Goal: Information Seeking & Learning: Check status

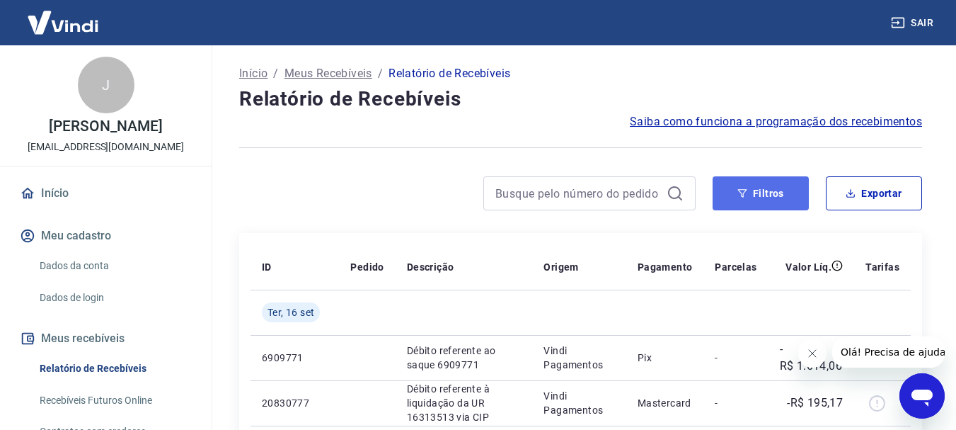
click at [765, 202] on button "Filtros" at bounding box center [761, 193] width 96 height 34
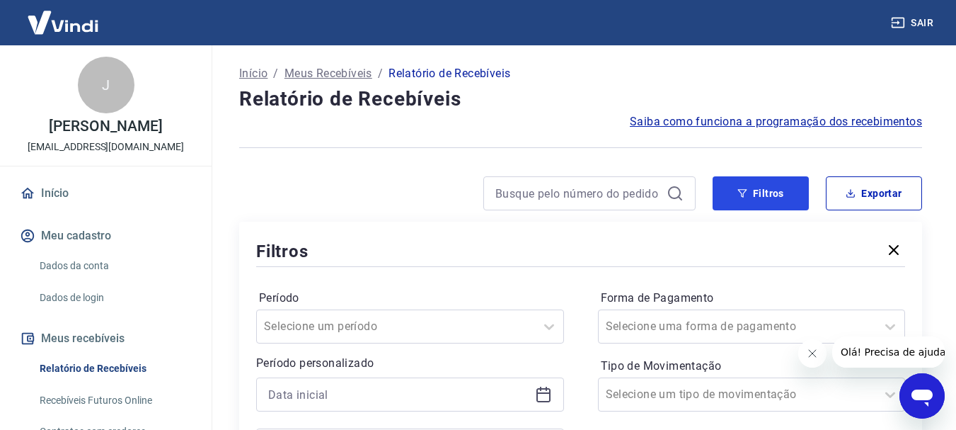
scroll to position [236, 0]
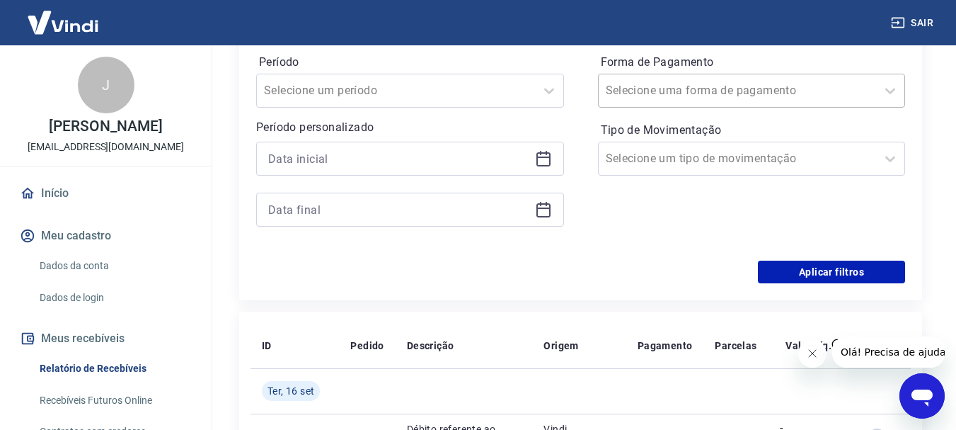
click at [681, 87] on input "Forma de Pagamento" at bounding box center [677, 90] width 143 height 17
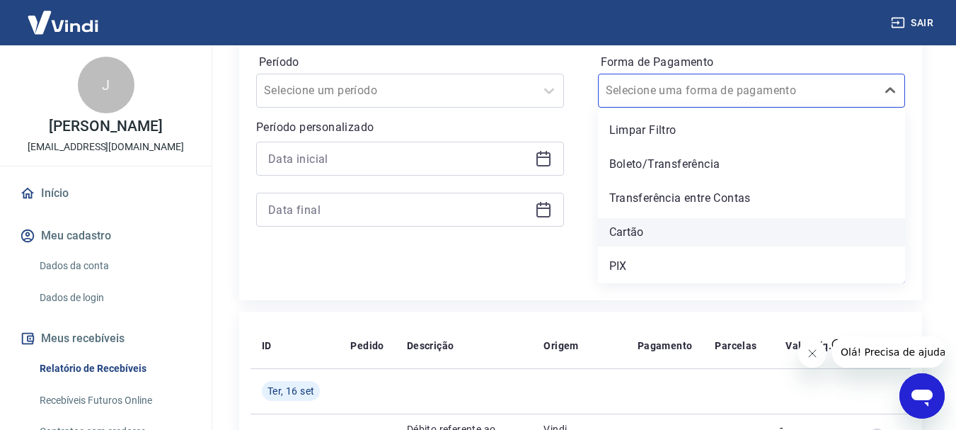
click at [634, 224] on div "Cartão" at bounding box center [752, 232] width 308 height 28
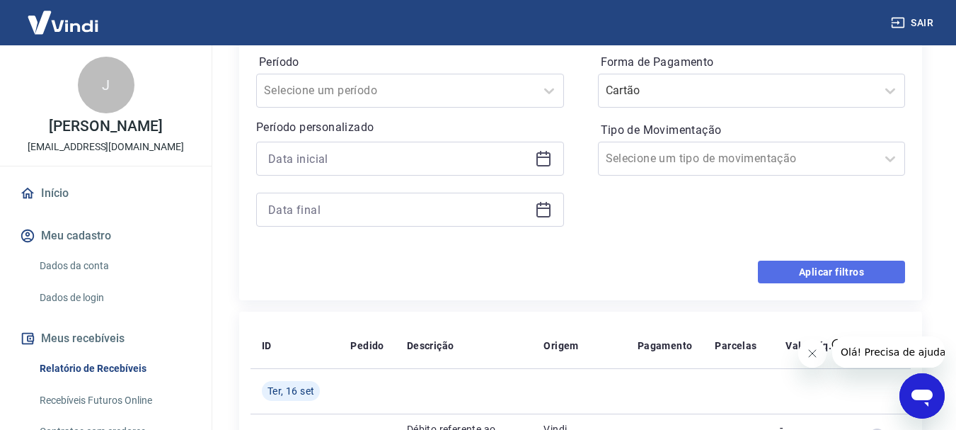
click at [822, 272] on button "Aplicar filtros" at bounding box center [831, 272] width 147 height 23
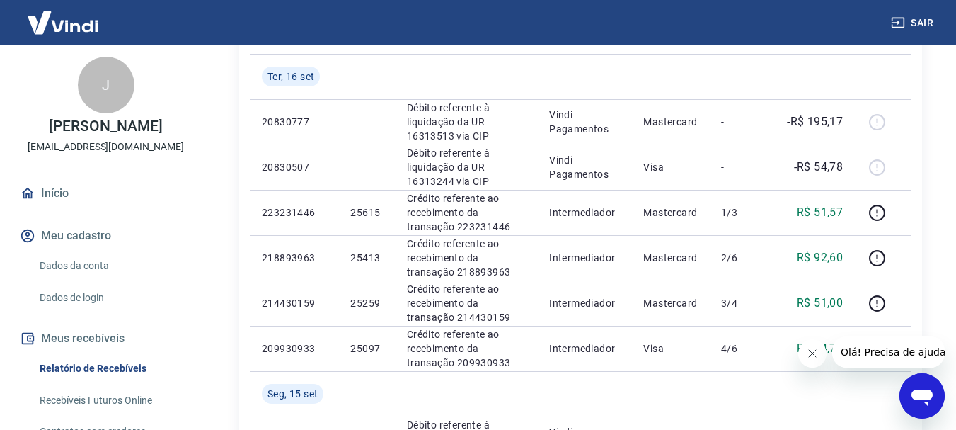
scroll to position [472, 0]
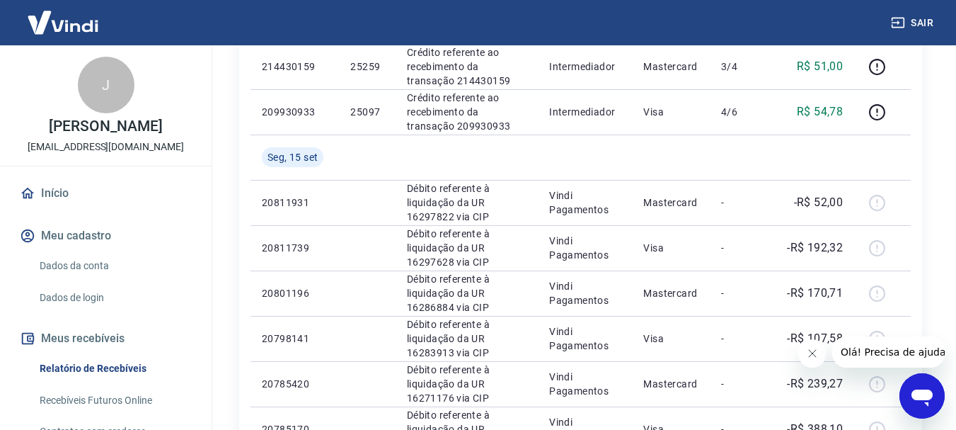
click at [808, 352] on icon "Fechar mensagem da empresa" at bounding box center [811, 353] width 11 height 11
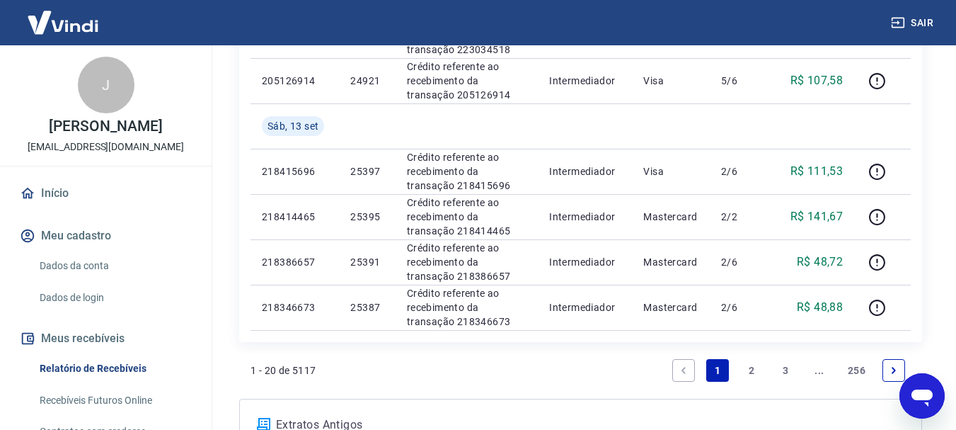
scroll to position [1180, 0]
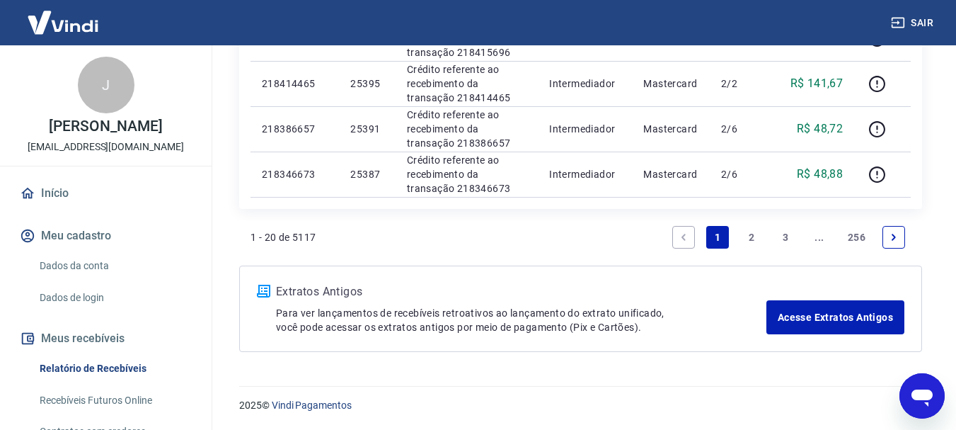
click at [748, 231] on link "2" at bounding box center [752, 237] width 23 height 23
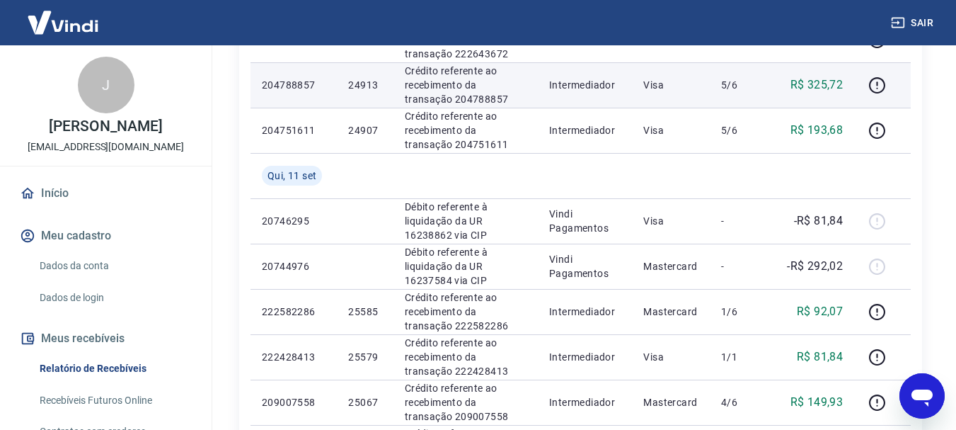
scroll to position [708, 0]
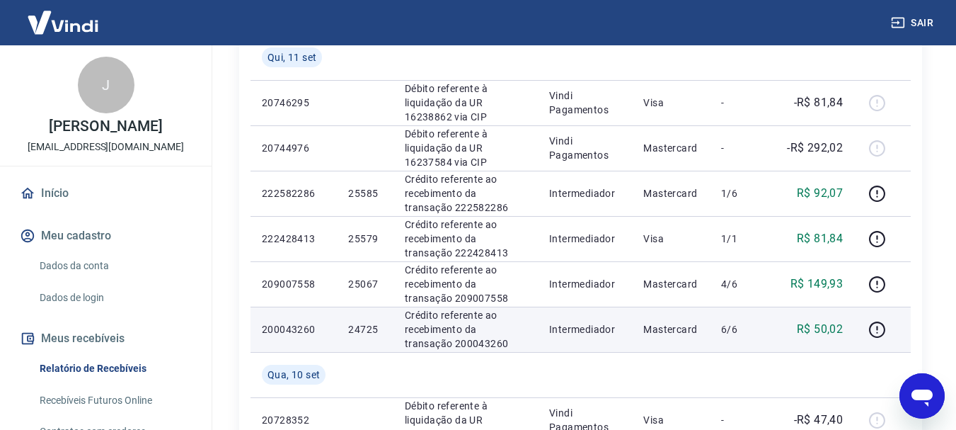
click at [358, 329] on p "24725" at bounding box center [364, 329] width 33 height 14
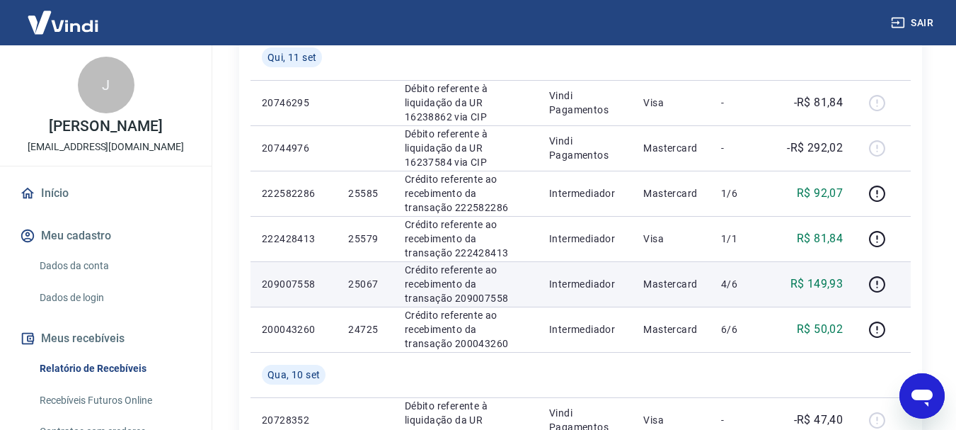
click at [351, 282] on p "25067" at bounding box center [364, 284] width 33 height 14
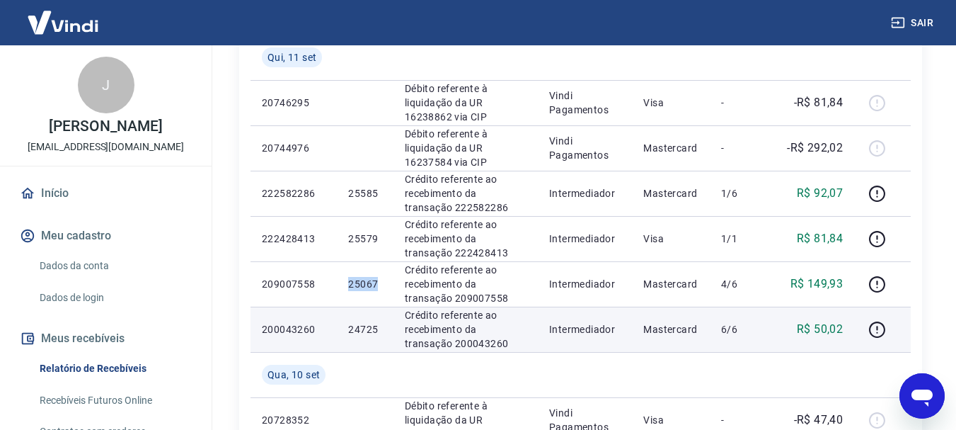
copy p "25067"
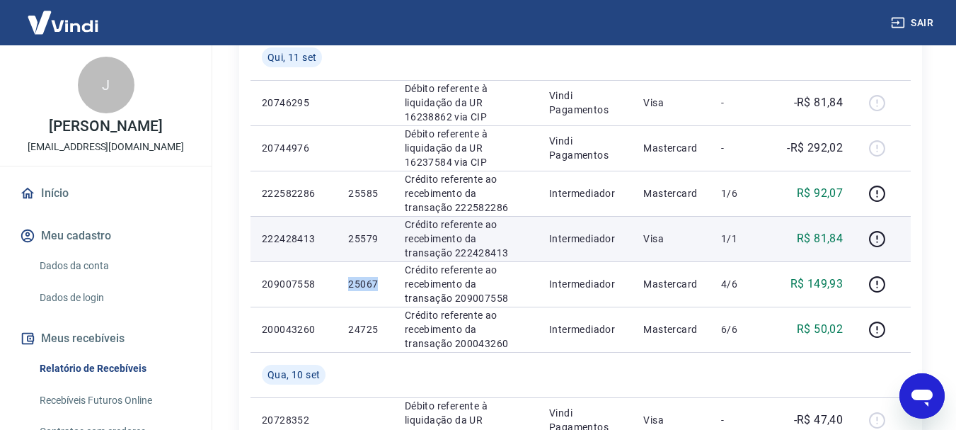
click at [362, 236] on p "25579" at bounding box center [364, 238] width 33 height 14
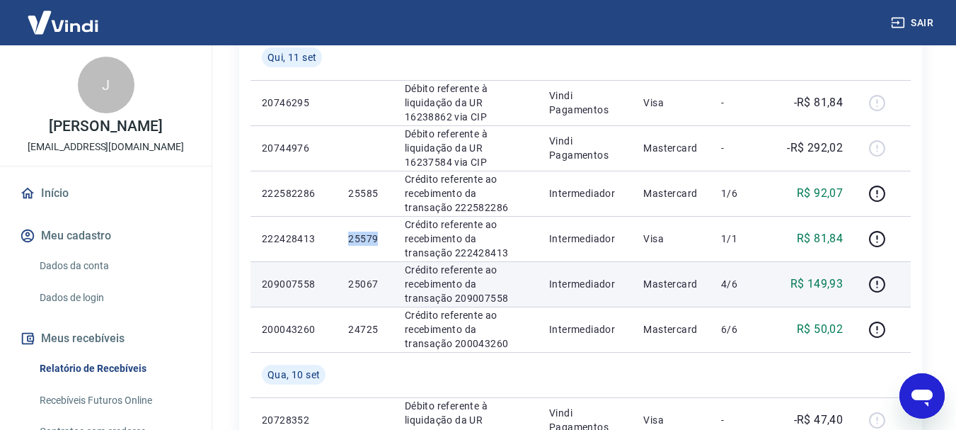
copy p "25579"
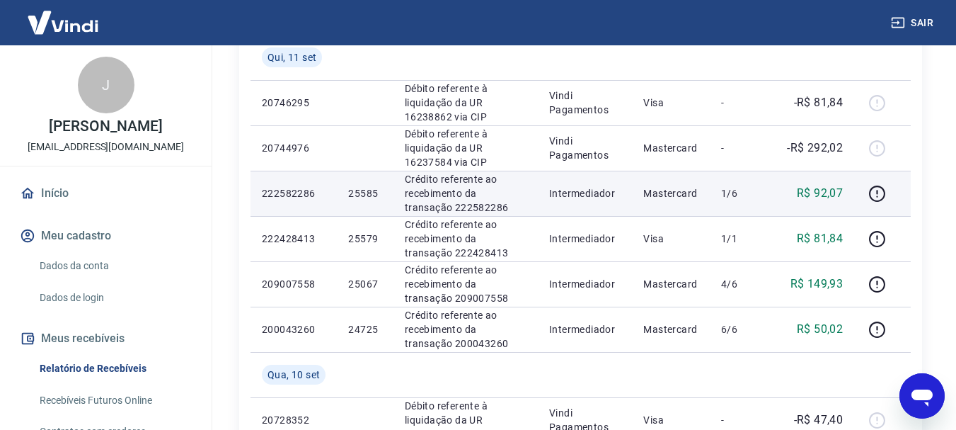
click at [369, 191] on p "25585" at bounding box center [364, 193] width 33 height 14
copy p "25585"
click at [875, 193] on icon "button" at bounding box center [878, 194] width 18 height 18
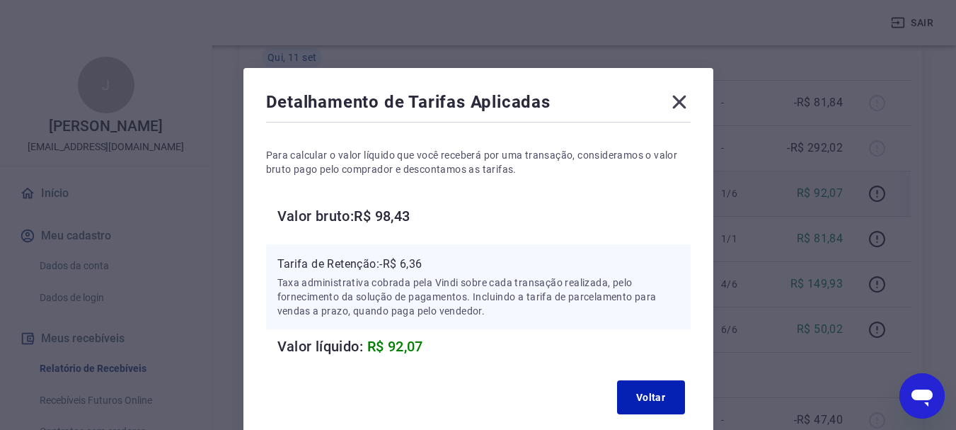
click at [680, 96] on icon at bounding box center [679, 102] width 23 height 23
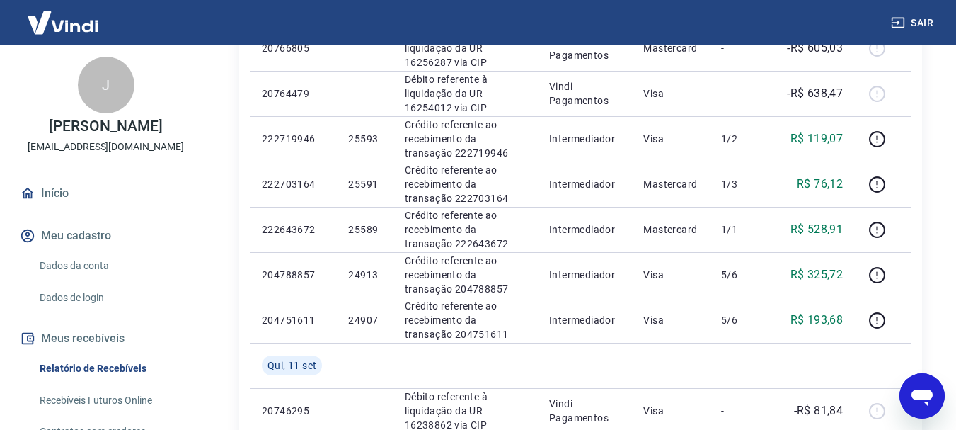
scroll to position [354, 0]
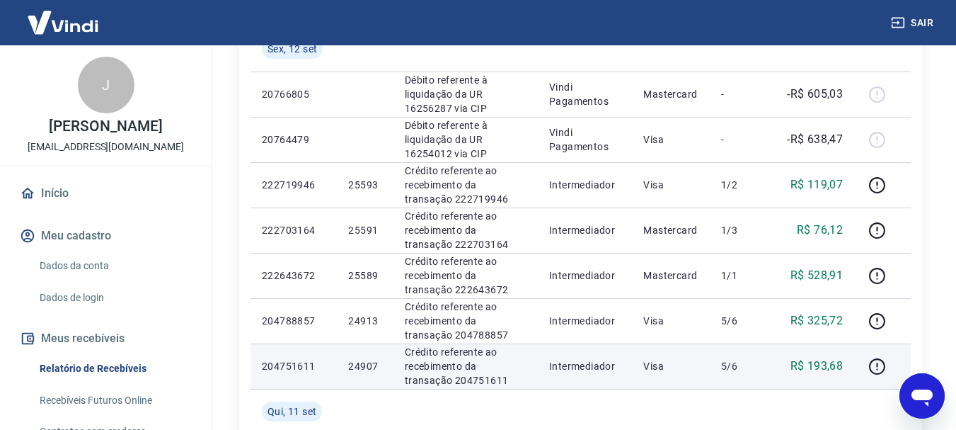
click at [364, 365] on p "24907" at bounding box center [364, 366] width 33 height 14
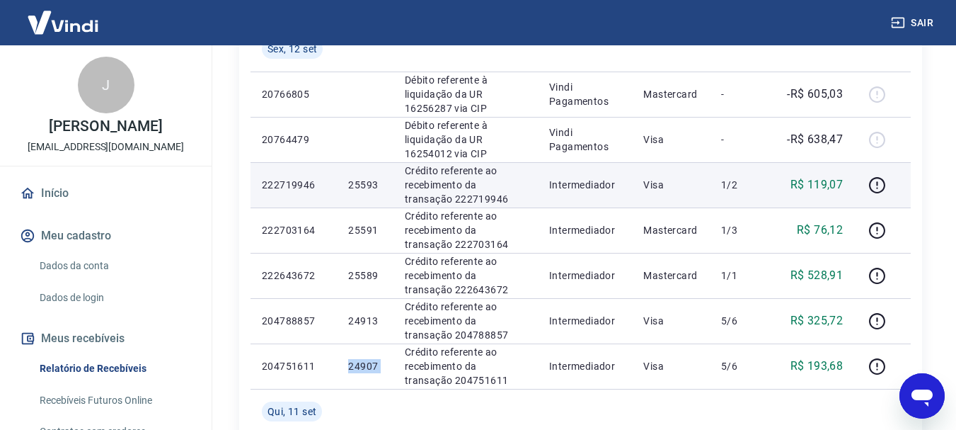
copy p "24907"
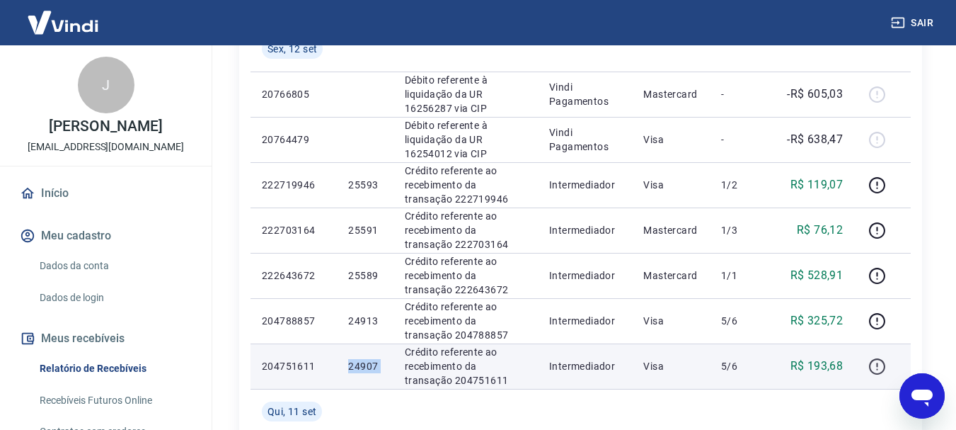
click at [877, 363] on icon "button" at bounding box center [878, 367] width 18 height 18
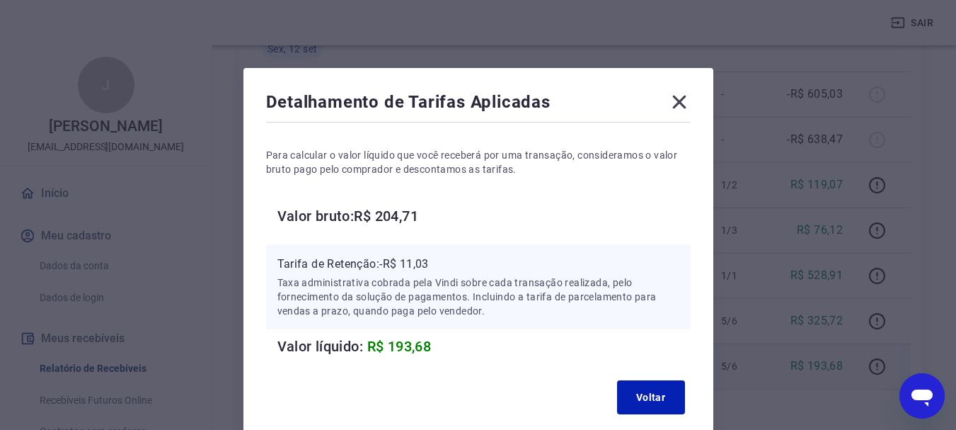
click at [682, 101] on icon at bounding box center [679, 102] width 23 height 23
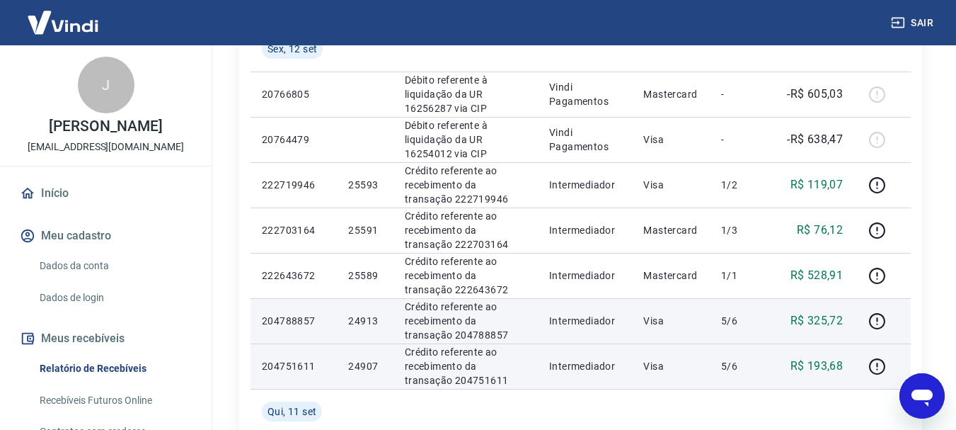
click at [353, 326] on p "24913" at bounding box center [364, 321] width 33 height 14
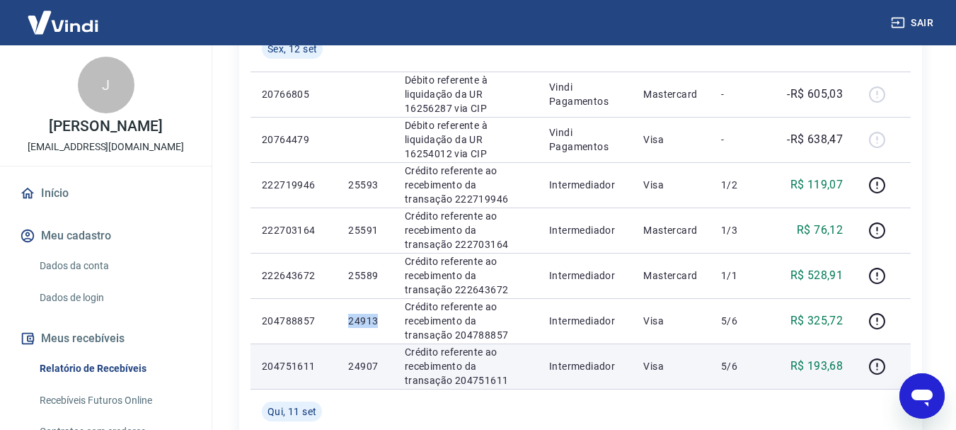
copy p "24913"
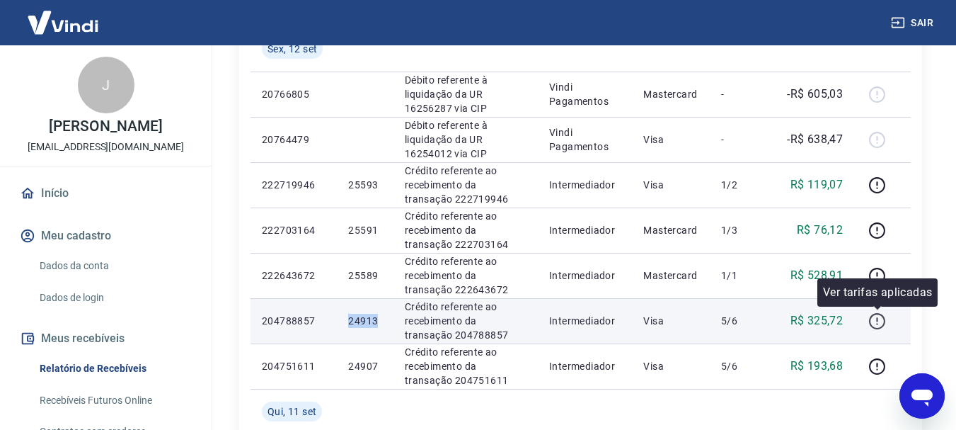
click at [873, 314] on icon "button" at bounding box center [878, 321] width 18 height 18
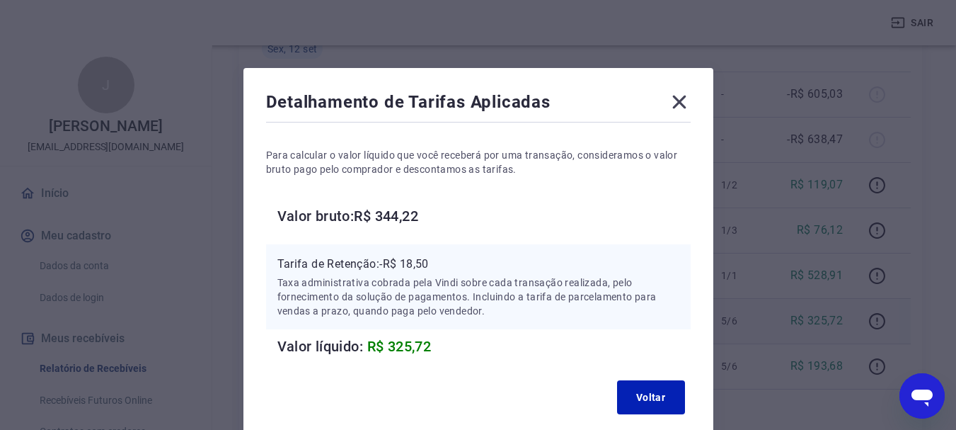
click at [677, 98] on icon at bounding box center [679, 102] width 23 height 23
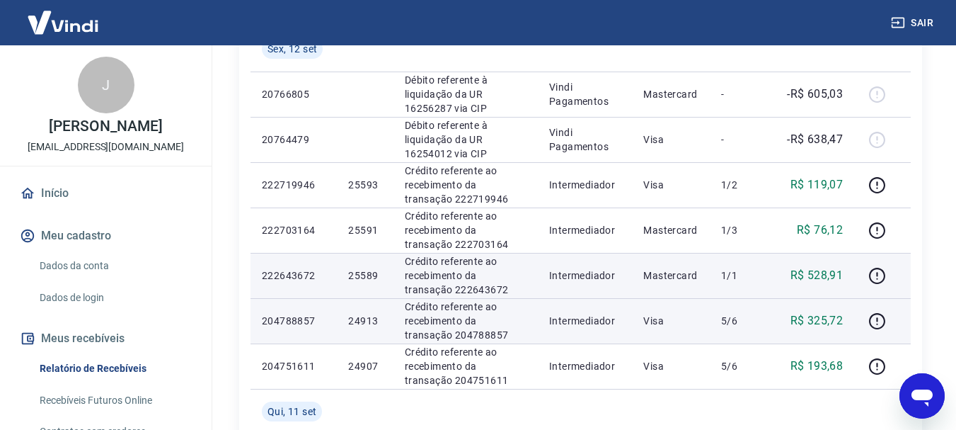
click at [369, 275] on p "25589" at bounding box center [364, 275] width 33 height 14
copy p "25589"
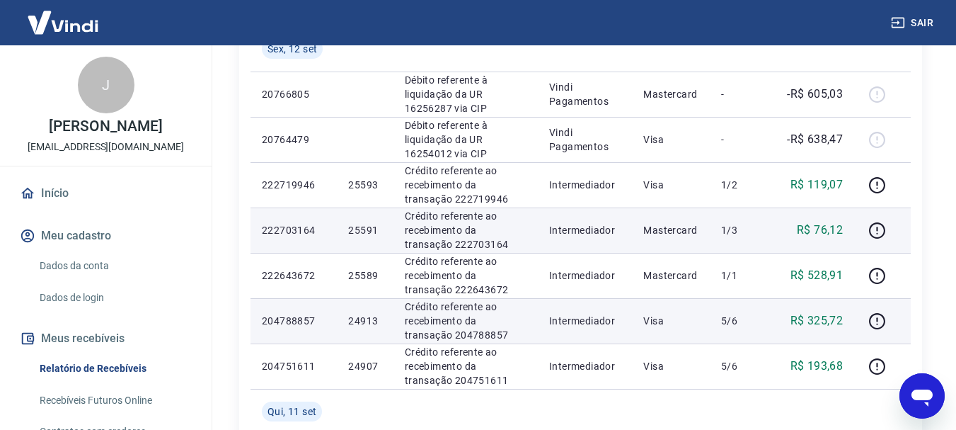
click at [350, 228] on p "25591" at bounding box center [364, 230] width 33 height 14
copy p "25591"
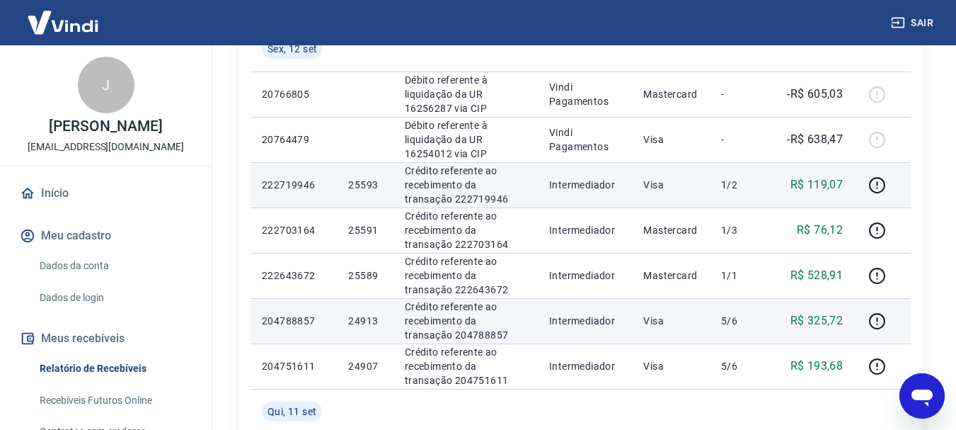
click at [362, 182] on p "25593" at bounding box center [364, 185] width 33 height 14
copy p "25593"
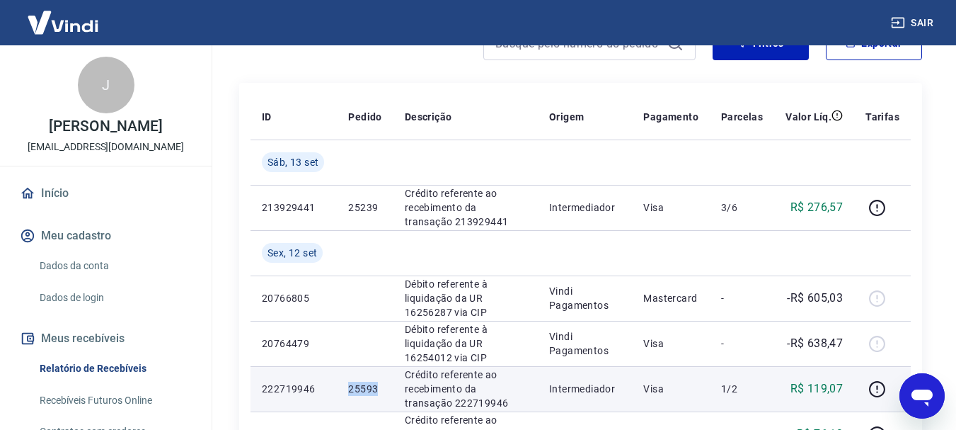
scroll to position [118, 0]
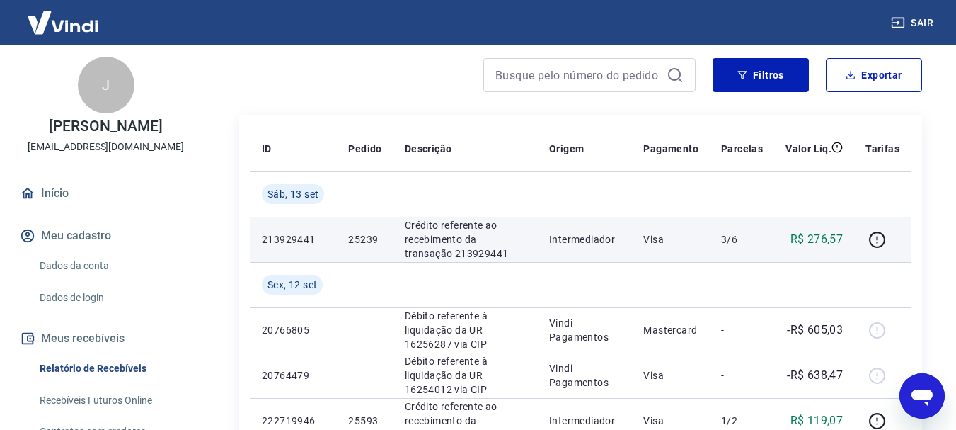
click at [362, 239] on p "25239" at bounding box center [364, 239] width 33 height 14
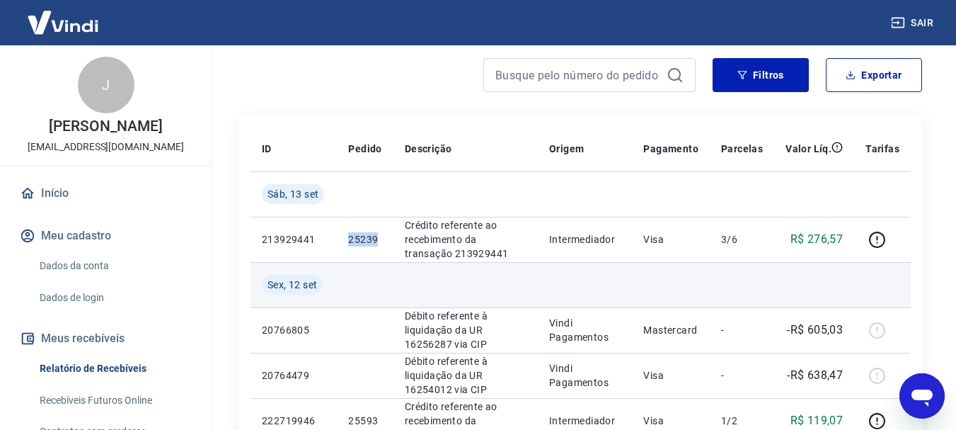
copy p "25239"
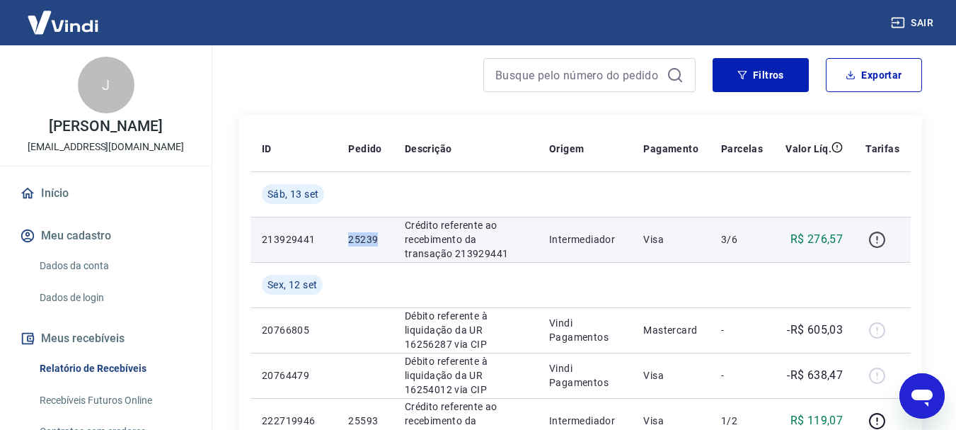
click at [886, 238] on icon "button" at bounding box center [877, 239] width 16 height 16
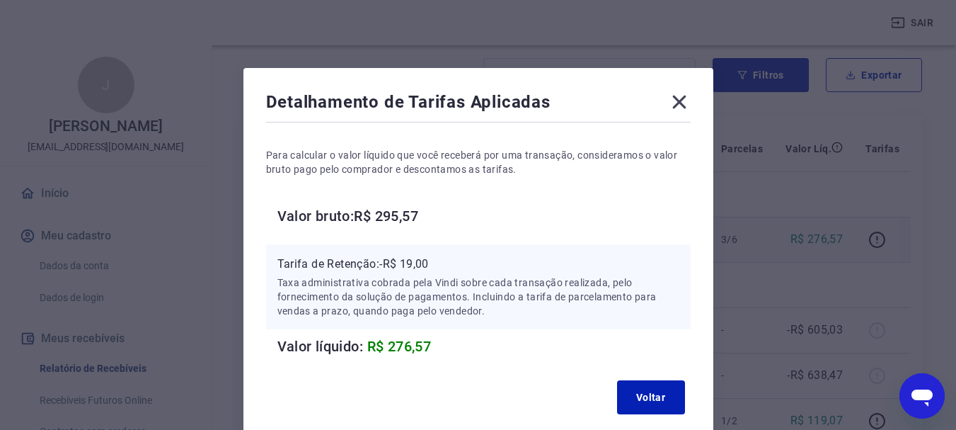
click at [679, 98] on icon at bounding box center [679, 102] width 23 height 23
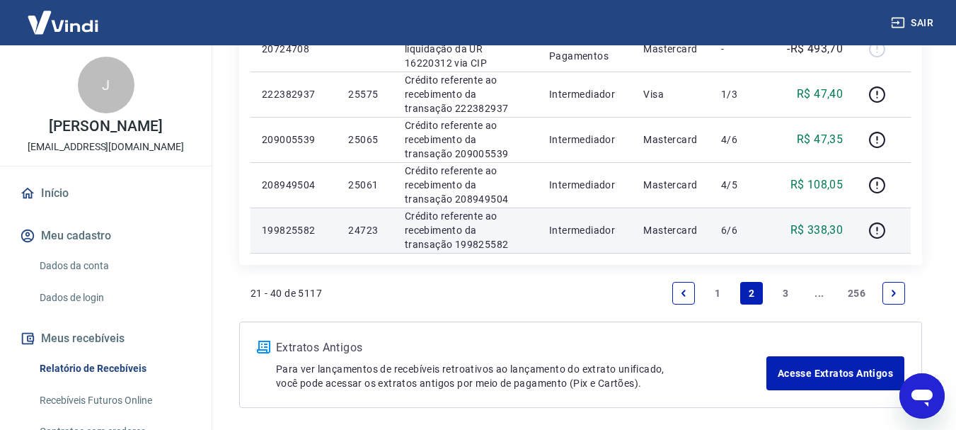
scroll to position [1180, 0]
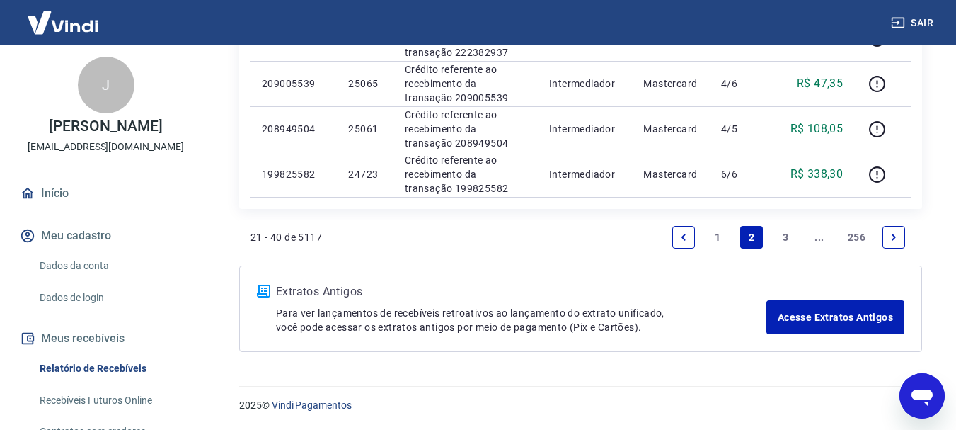
click at [692, 240] on link "Previous page" at bounding box center [684, 237] width 23 height 23
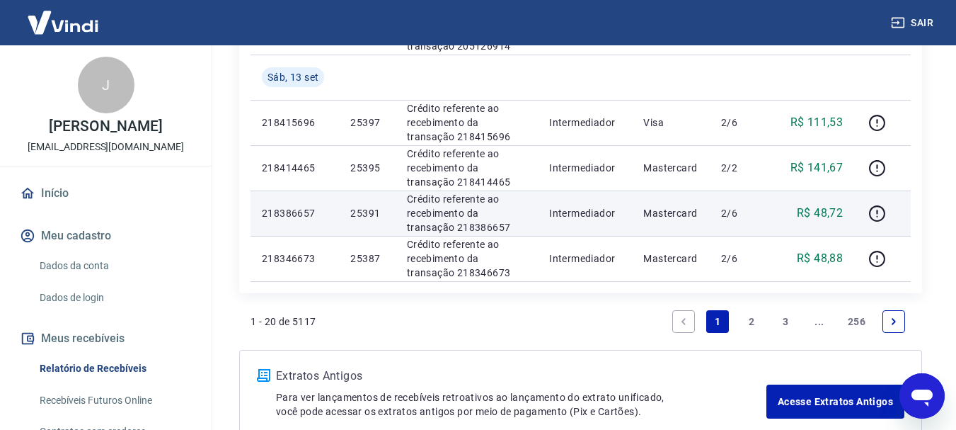
scroll to position [1062, 0]
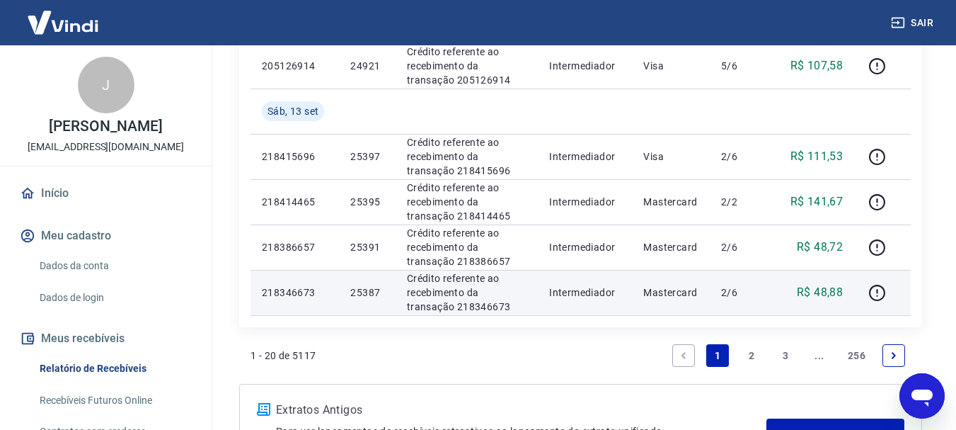
click at [367, 290] on p "25387" at bounding box center [366, 292] width 33 height 14
copy p "25387"
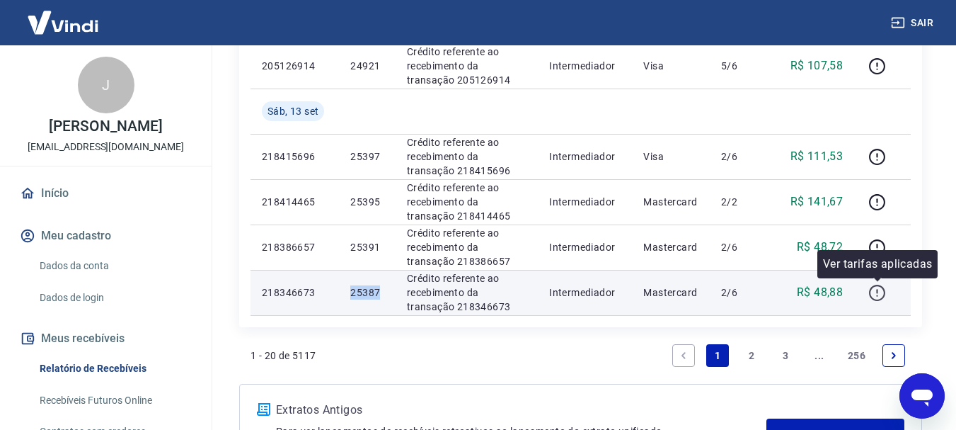
click at [874, 295] on icon "button" at bounding box center [878, 293] width 18 height 18
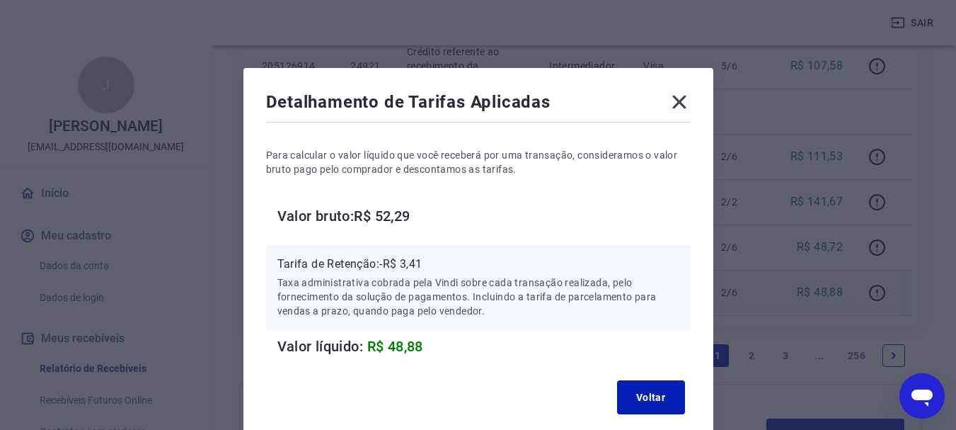
click at [677, 96] on icon at bounding box center [679, 102] width 23 height 23
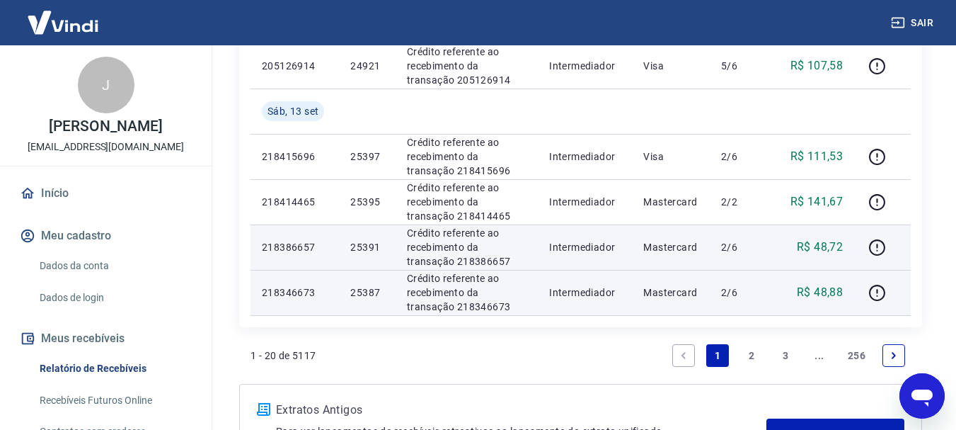
click at [358, 248] on p "25391" at bounding box center [366, 247] width 33 height 14
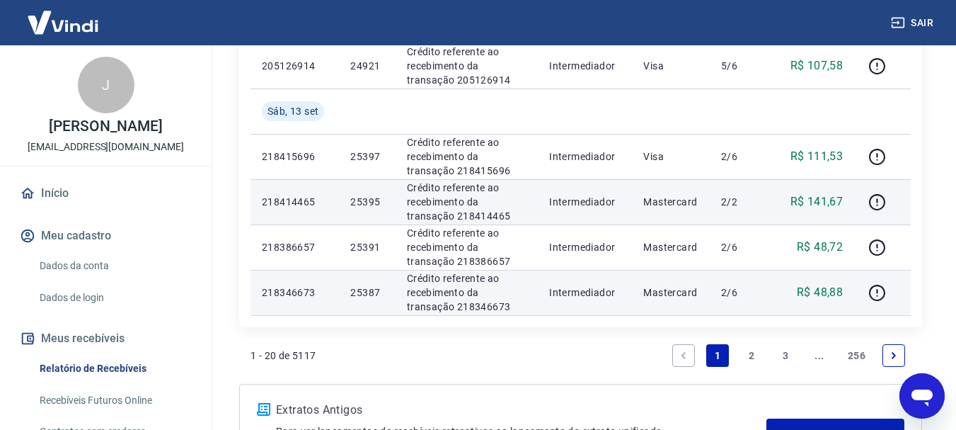
click at [374, 198] on p "25395" at bounding box center [366, 202] width 33 height 14
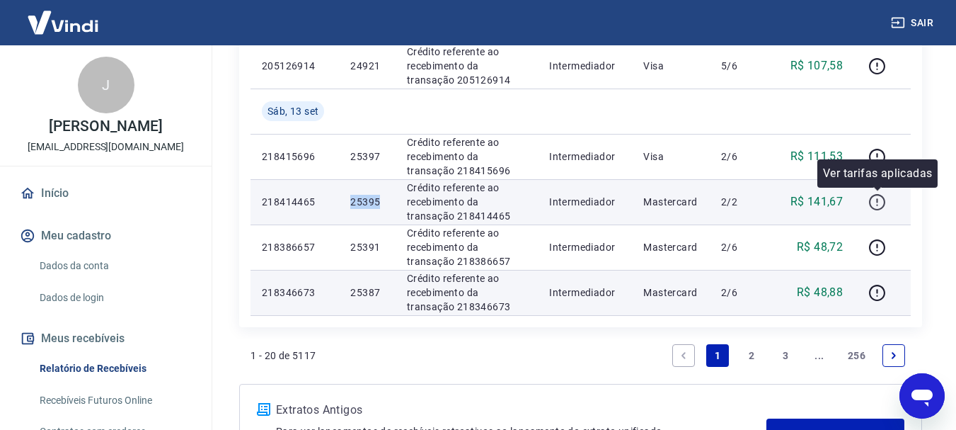
click at [873, 204] on icon "button" at bounding box center [878, 202] width 18 height 18
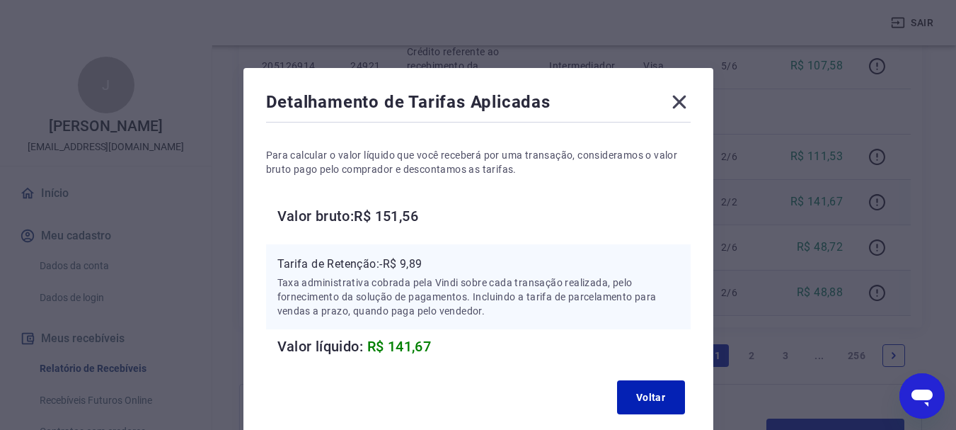
click at [679, 102] on icon at bounding box center [679, 102] width 13 height 13
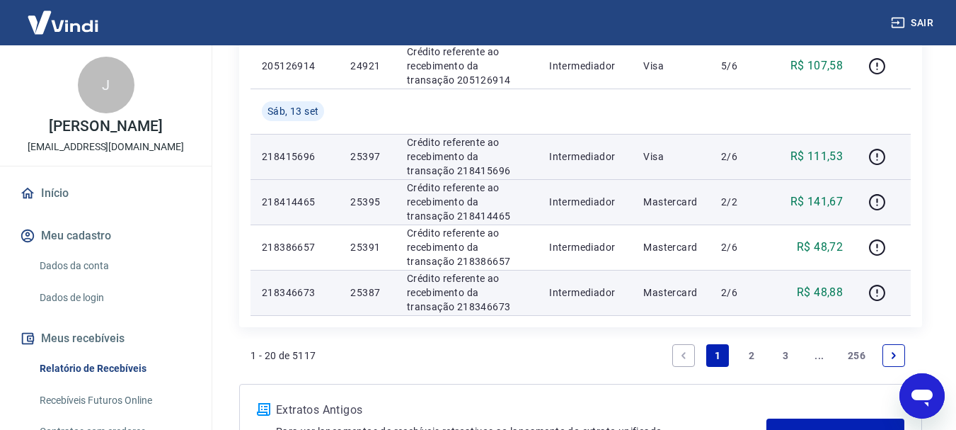
click at [369, 153] on p "25397" at bounding box center [366, 156] width 33 height 14
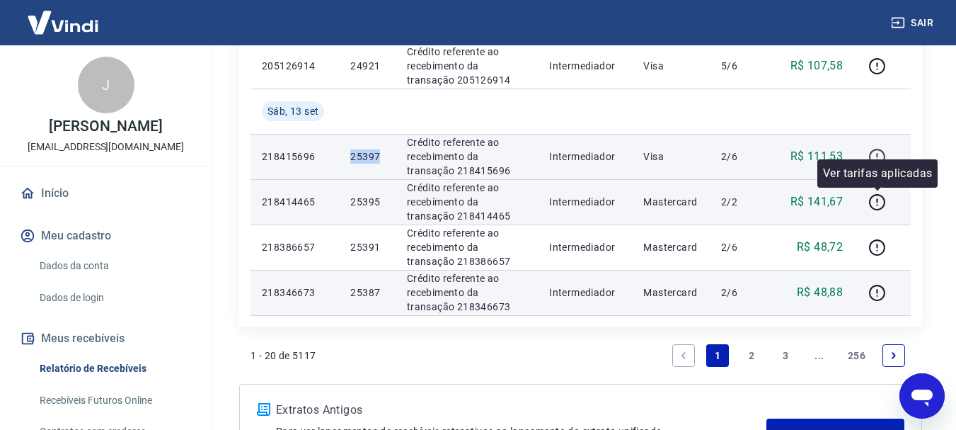
click at [876, 155] on icon "button" at bounding box center [878, 157] width 18 height 18
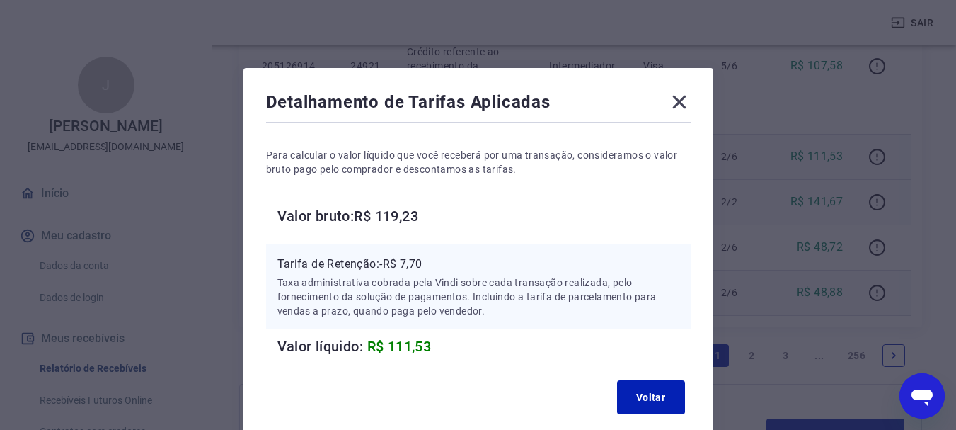
click at [677, 98] on icon at bounding box center [679, 102] width 23 height 23
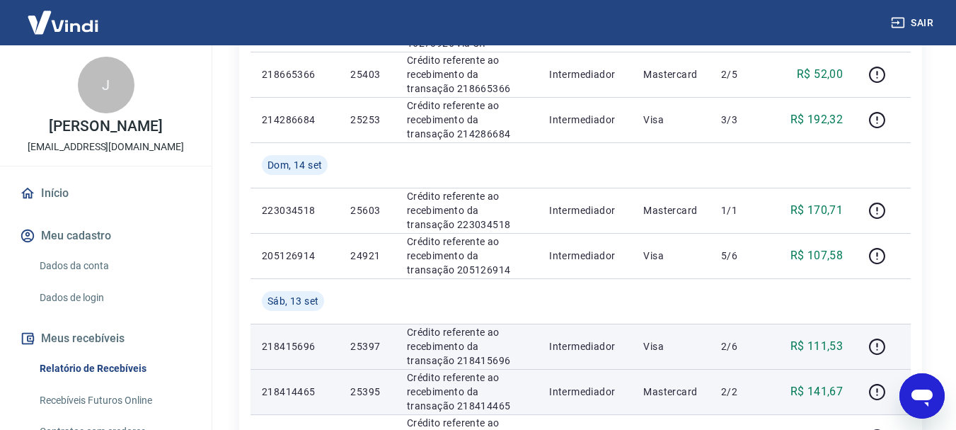
scroll to position [826, 0]
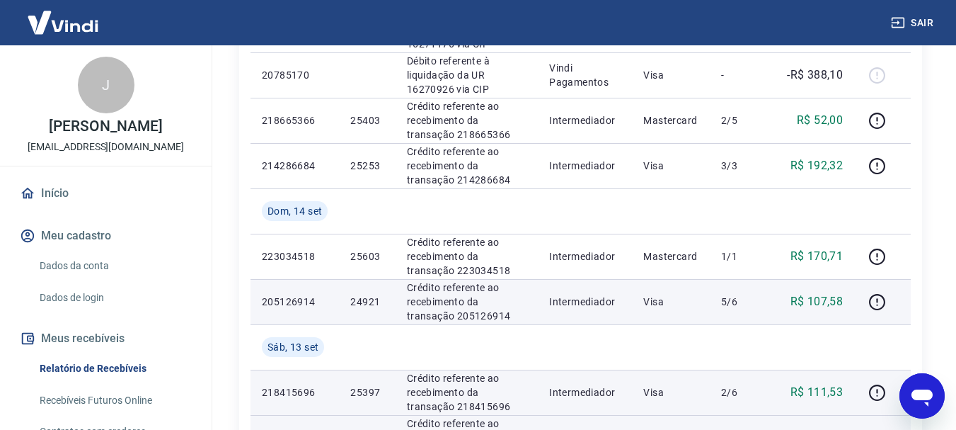
click at [376, 304] on p "24921" at bounding box center [366, 302] width 33 height 14
click at [883, 302] on icon "button" at bounding box center [878, 302] width 18 height 18
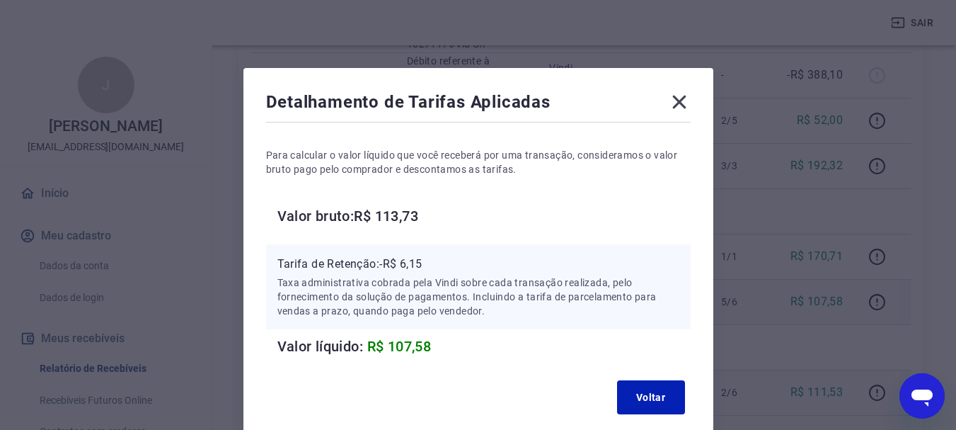
click at [676, 102] on icon at bounding box center [679, 102] width 23 height 23
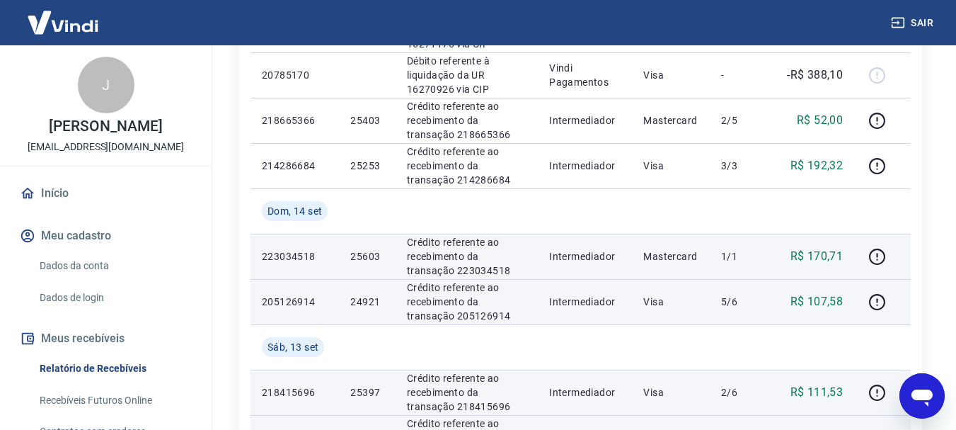
click at [370, 258] on p "25603" at bounding box center [366, 256] width 33 height 14
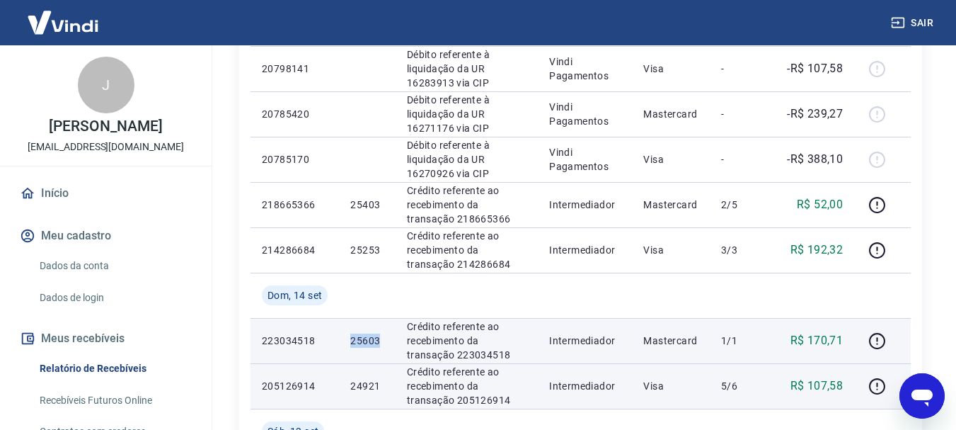
scroll to position [708, 0]
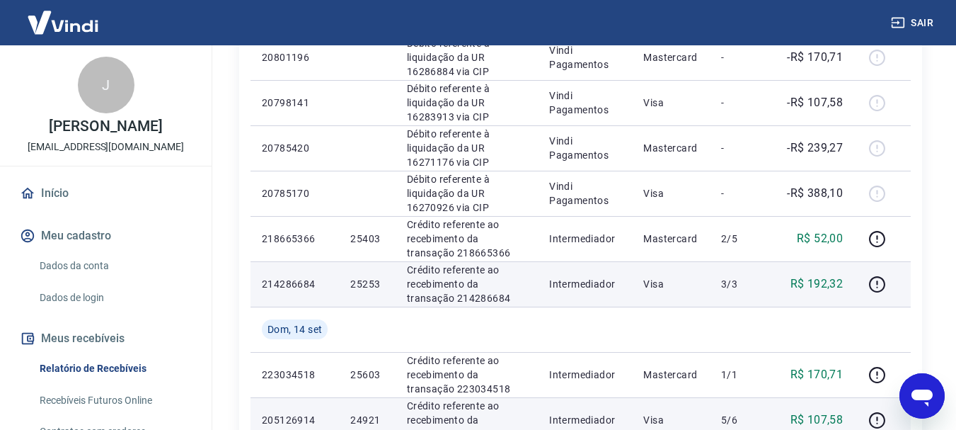
click at [370, 284] on p "25253" at bounding box center [366, 284] width 33 height 14
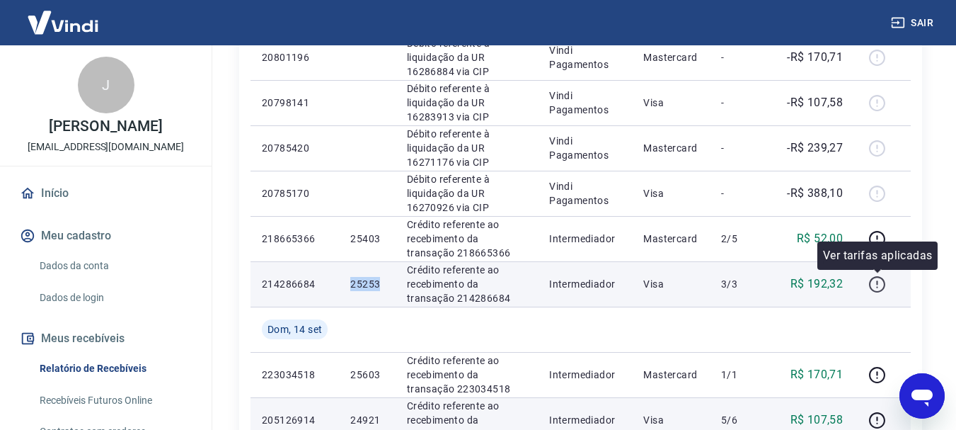
click at [871, 275] on icon "button" at bounding box center [878, 284] width 18 height 18
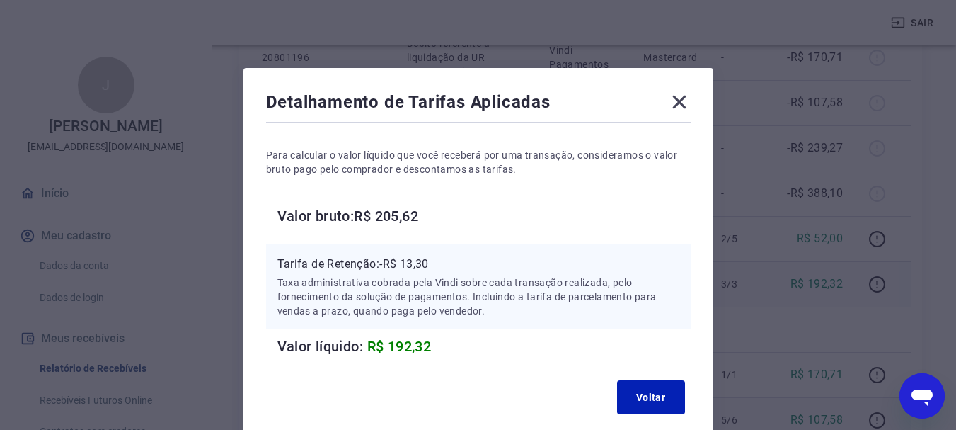
click at [671, 99] on icon at bounding box center [679, 102] width 23 height 23
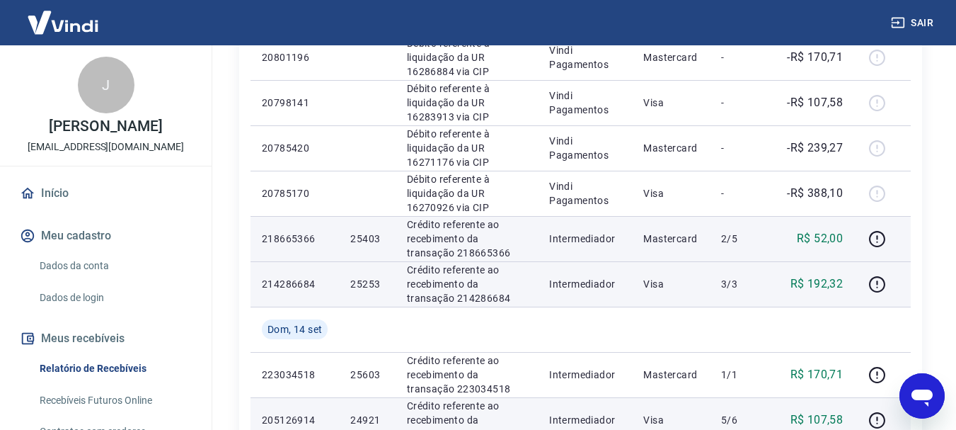
click at [348, 234] on td "25403" at bounding box center [367, 238] width 56 height 45
click at [365, 235] on p "25403" at bounding box center [366, 238] width 33 height 14
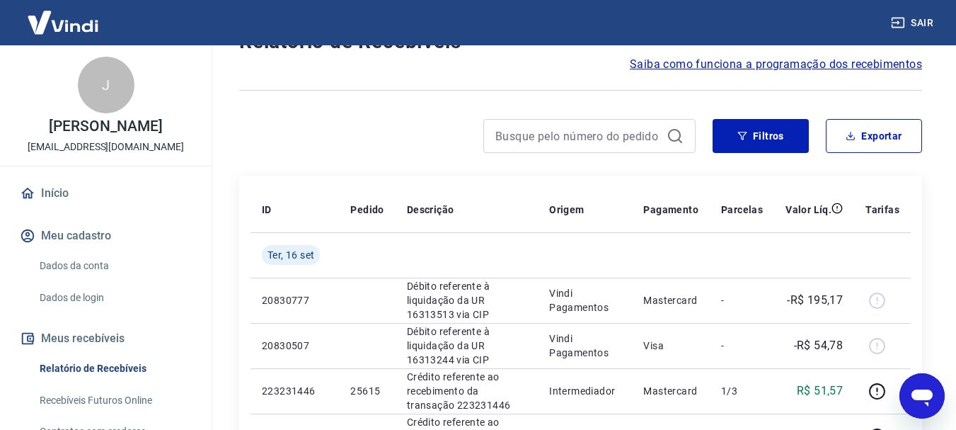
scroll to position [0, 0]
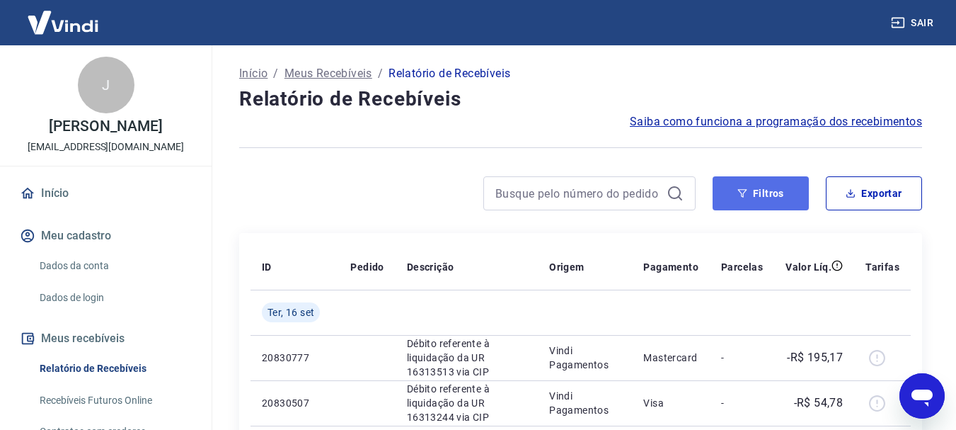
click at [763, 197] on button "Filtros" at bounding box center [761, 193] width 96 height 34
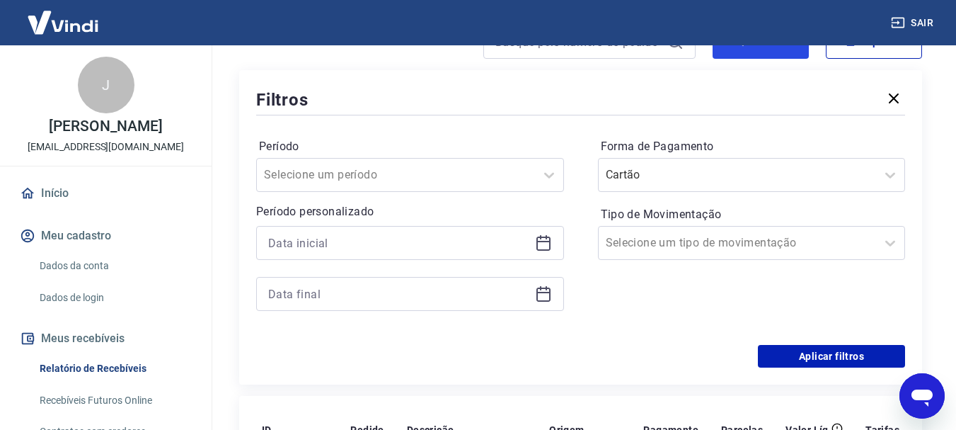
scroll to position [118, 0]
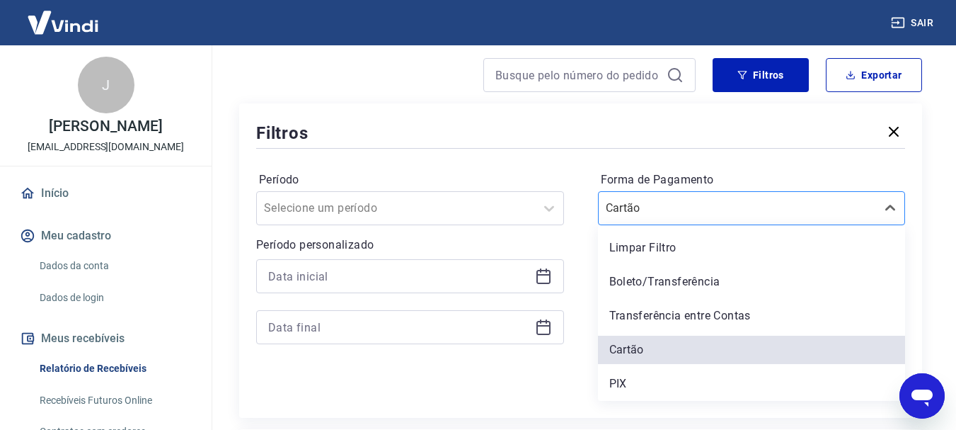
click at [670, 202] on input "Forma de Pagamento" at bounding box center [677, 208] width 143 height 17
click at [637, 377] on div "PIX" at bounding box center [752, 384] width 308 height 28
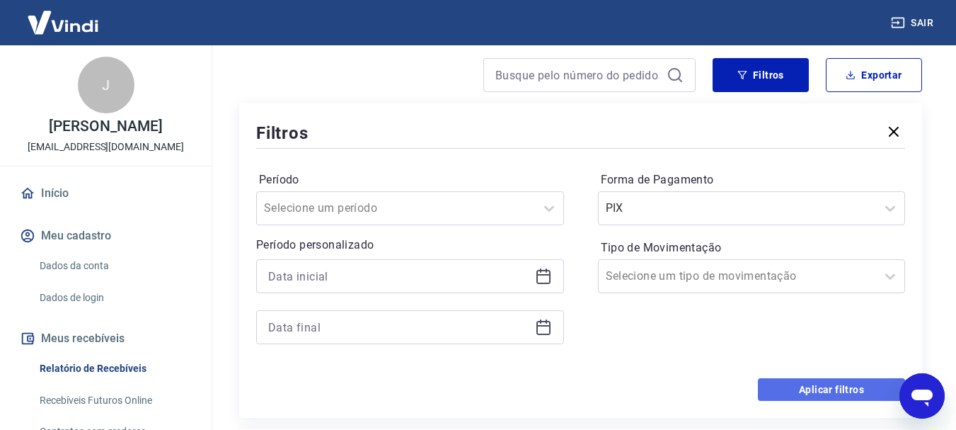
click at [787, 382] on button "Aplicar filtros" at bounding box center [831, 389] width 147 height 23
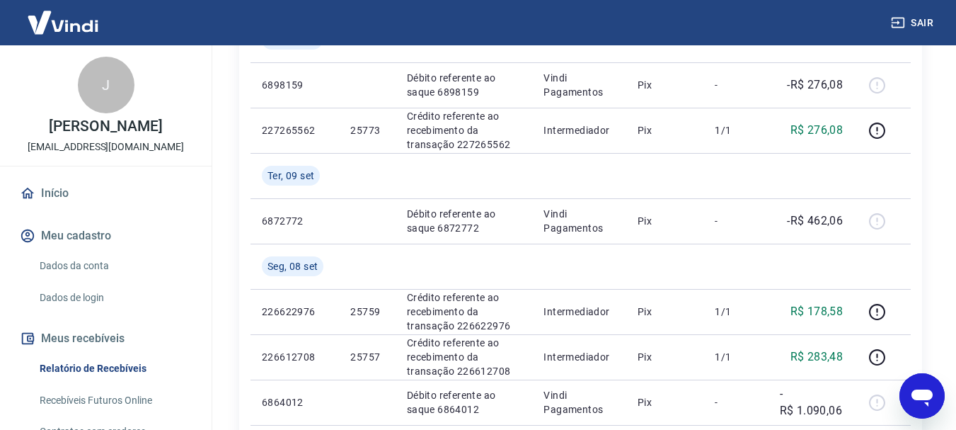
scroll to position [708, 0]
